Goal: Information Seeking & Learning: Find specific fact

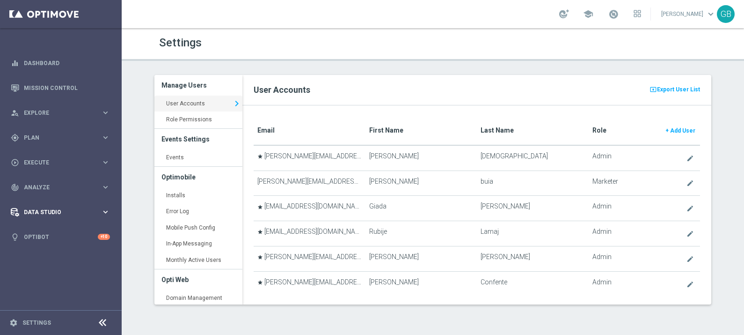
click at [54, 212] on span "Data Studio" at bounding box center [62, 212] width 77 height 6
click at [39, 232] on link "Attributes" at bounding box center [60, 230] width 73 height 7
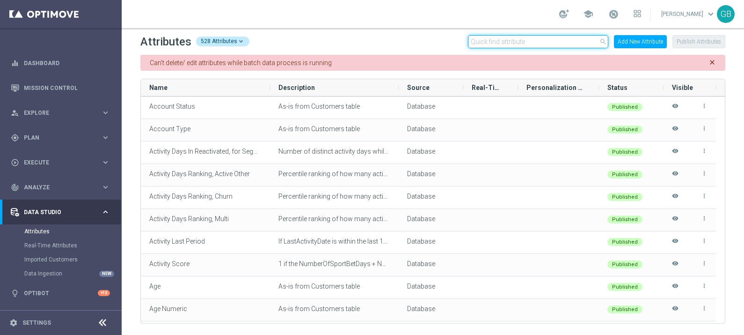
click at [534, 43] on input "text" at bounding box center [538, 41] width 140 height 13
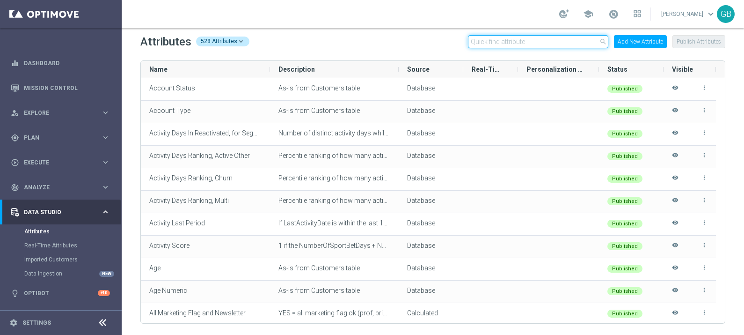
click at [487, 45] on input "text" at bounding box center [538, 41] width 140 height 13
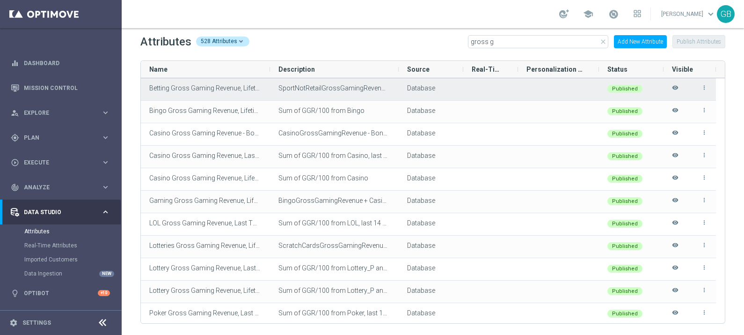
click at [338, 84] on span "SportNotRetailGrossGamingRevenue + SportRetailGrossGamingRevenue + VirtualSport…" at bounding box center [440, 87] width 324 height 7
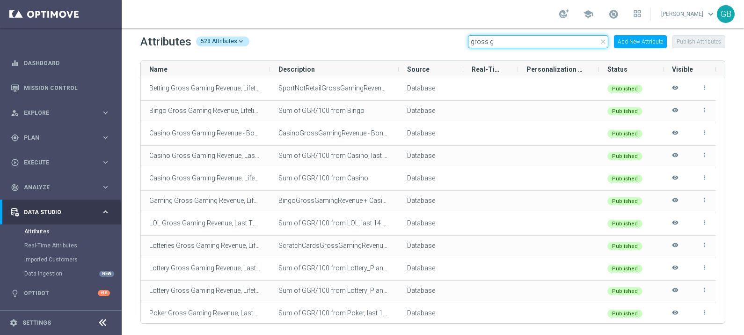
click at [506, 42] on input "gross g" at bounding box center [538, 41] width 140 height 13
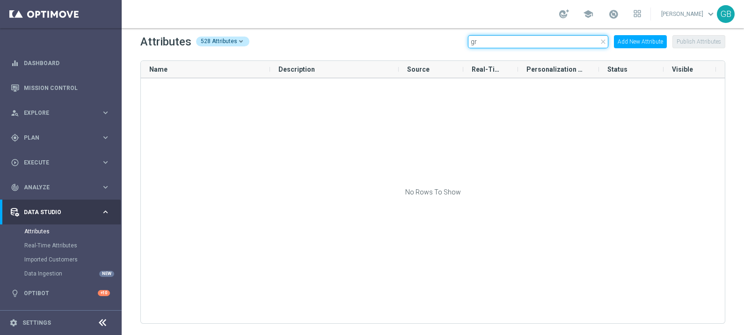
type input "g"
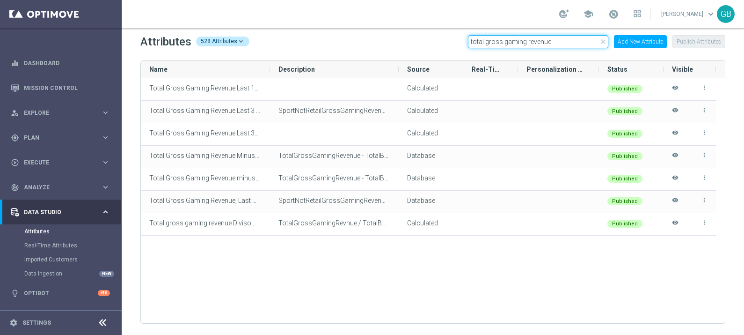
type input "total gross gaming revenue"
click at [605, 44] on icon "close" at bounding box center [602, 41] width 7 height 7
